Goal: Task Accomplishment & Management: Complete application form

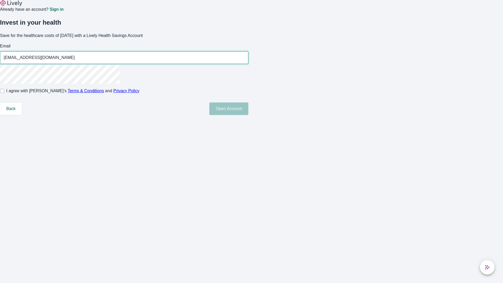
type input "[EMAIL_ADDRESS][DOMAIN_NAME]"
click at [4, 93] on input "I agree with Lively’s Terms & Conditions and Privacy Policy" at bounding box center [2, 91] width 4 height 4
checkbox input "true"
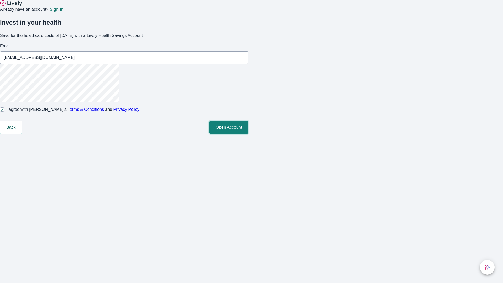
click at [249, 134] on button "Open Account" at bounding box center [228, 127] width 39 height 13
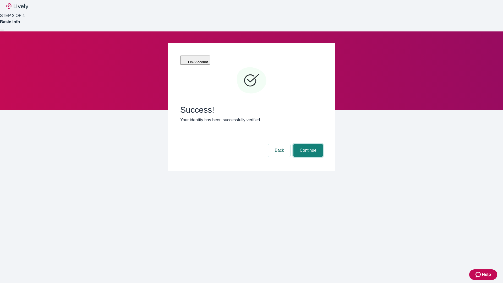
click at [307, 144] on button "Continue" at bounding box center [308, 150] width 29 height 13
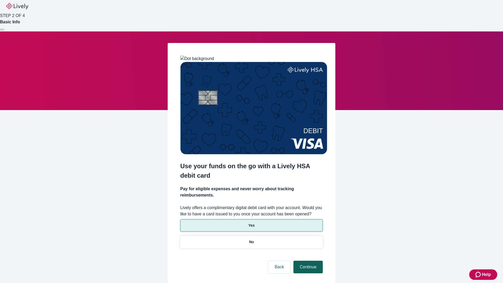
click at [251, 223] on p "Yes" at bounding box center [252, 226] width 6 height 6
click at [307, 261] on button "Continue" at bounding box center [308, 267] width 29 height 13
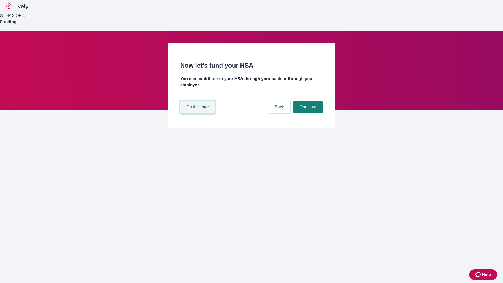
click at [198, 114] on button "Do this later" at bounding box center [197, 107] width 35 height 13
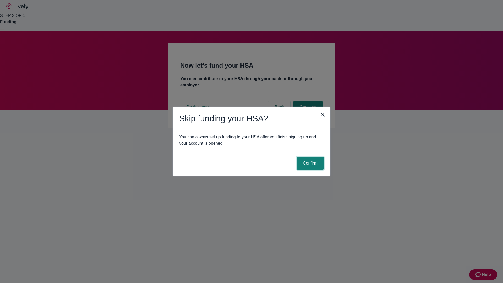
click at [310, 163] on button "Confirm" at bounding box center [310, 163] width 27 height 13
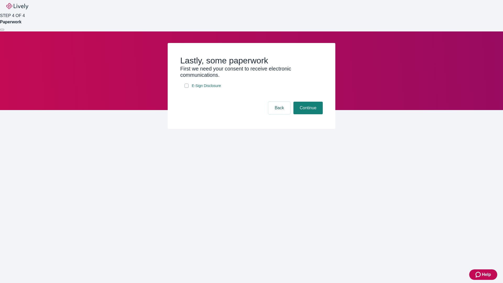
click at [187, 88] on input "E-Sign Disclosure" at bounding box center [187, 86] width 4 height 4
checkbox input "true"
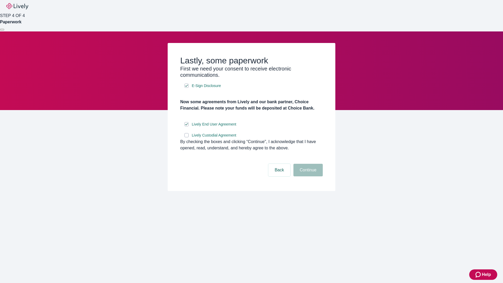
click at [187, 137] on input "Lively Custodial Agreement" at bounding box center [187, 135] width 4 height 4
checkbox input "true"
click at [307, 176] on button "Continue" at bounding box center [308, 170] width 29 height 13
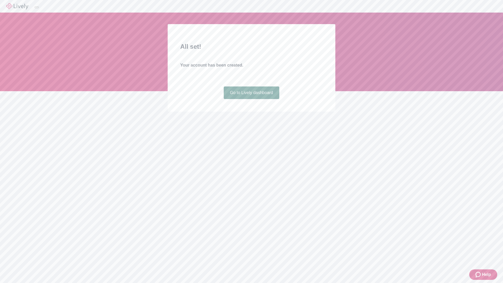
click at [251, 99] on link "Go to Lively dashboard" at bounding box center [252, 93] width 56 height 13
